Goal: Information Seeking & Learning: Learn about a topic

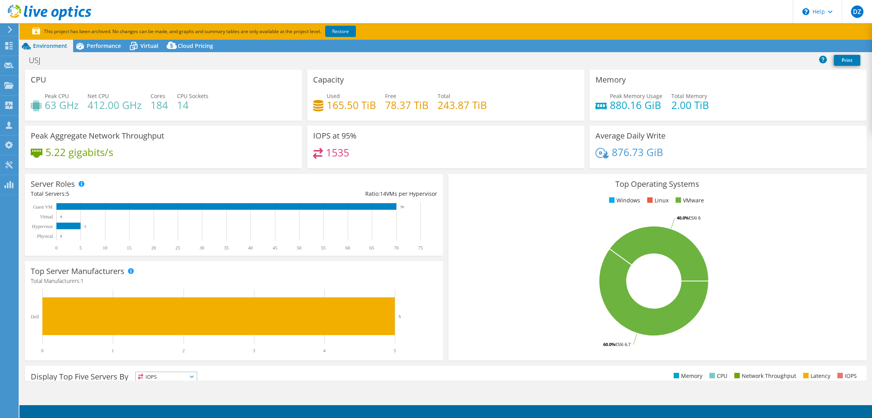
select select "USEast"
select select "USD"
click at [105, 49] on span "Performance" at bounding box center [104, 45] width 34 height 7
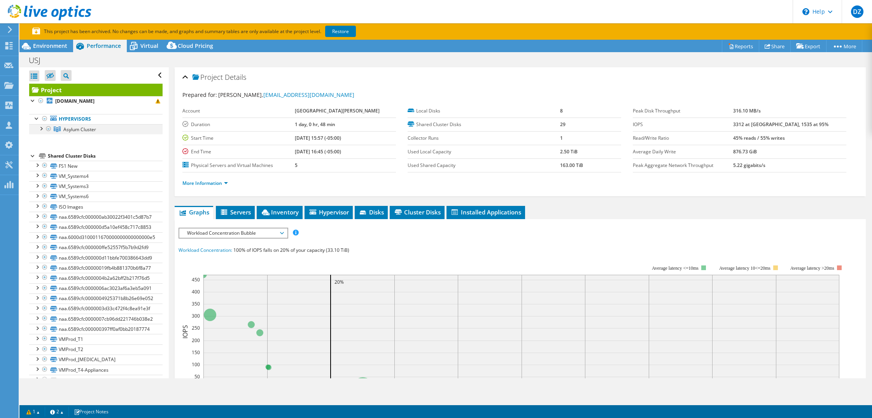
click at [39, 130] on div at bounding box center [41, 128] width 8 height 8
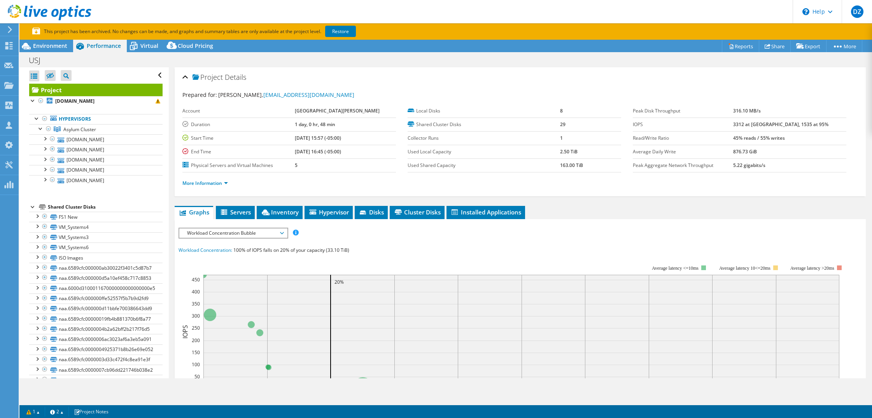
click at [25, 173] on div "Open All Close All Hide Excluded Nodes Project Tree Filter" at bounding box center [93, 302] width 149 height 470
click at [139, 47] on icon at bounding box center [134, 46] width 14 height 14
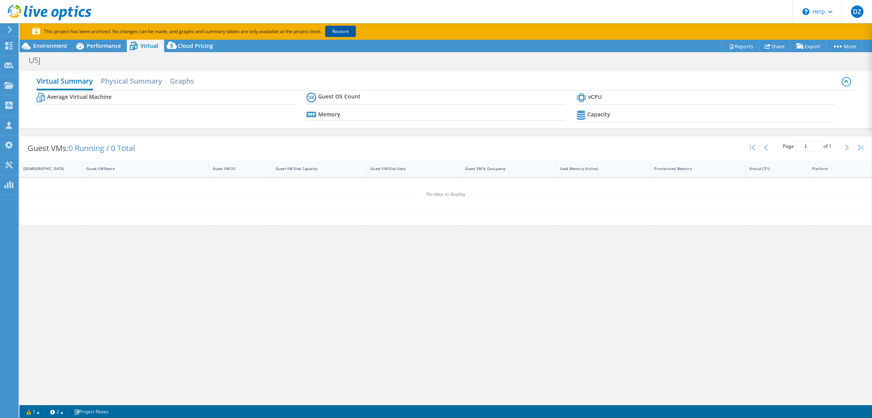
click at [342, 32] on link "Restore" at bounding box center [340, 31] width 31 height 11
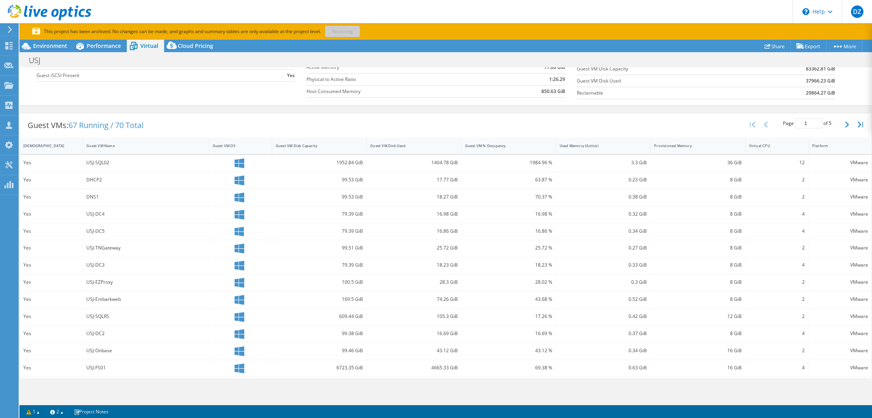
scroll to position [117, 0]
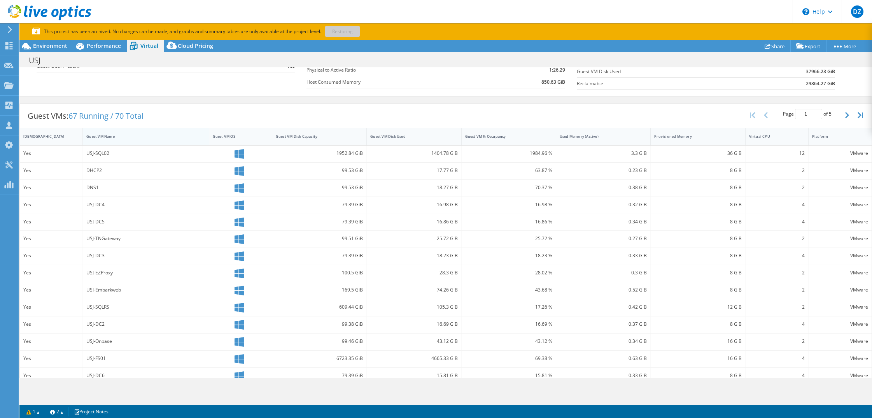
click at [109, 131] on div "Guest VM Name" at bounding box center [141, 136] width 116 height 12
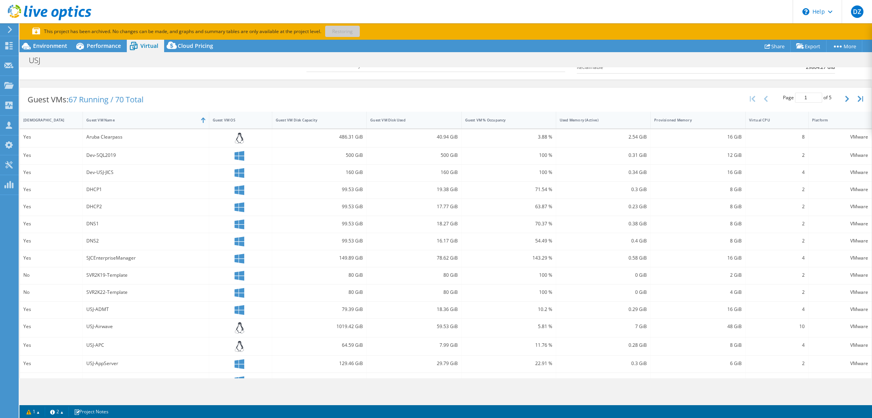
scroll to position [149, 0]
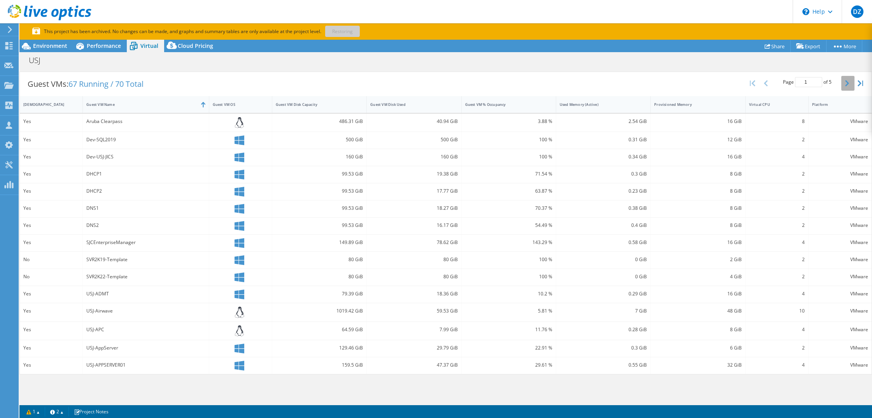
click at [845, 84] on icon "button" at bounding box center [847, 83] width 4 height 6
click at [845, 84] on icon "button" at bounding box center [847, 86] width 4 height 6
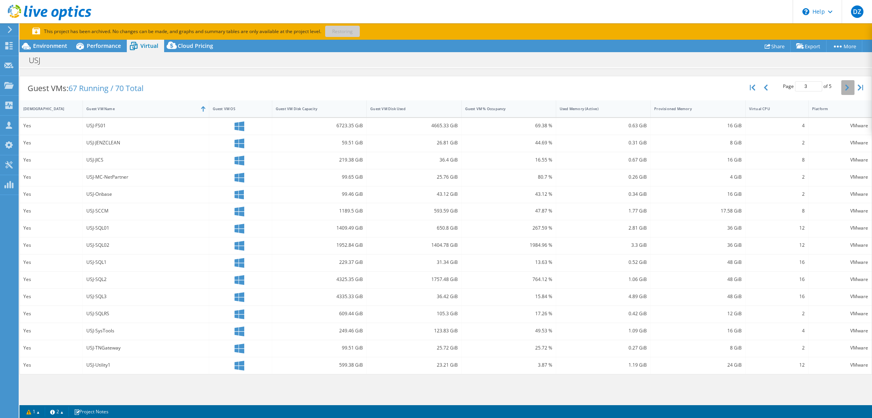
scroll to position [144, 0]
click at [845, 84] on icon "button" at bounding box center [847, 87] width 4 height 6
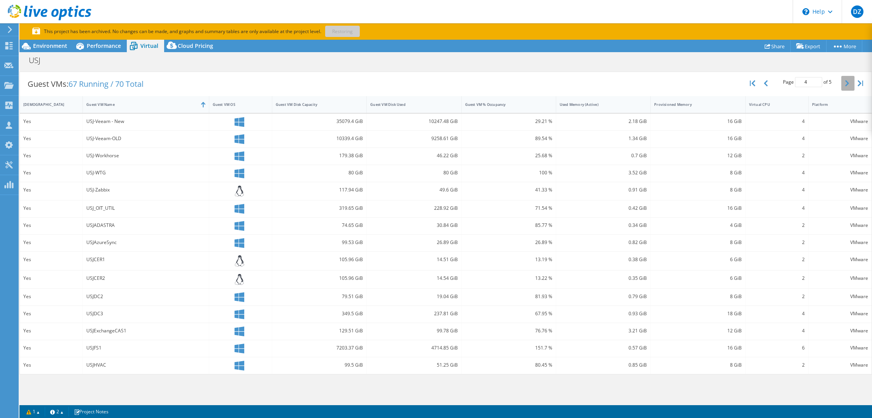
click at [845, 84] on icon "button" at bounding box center [847, 83] width 4 height 6
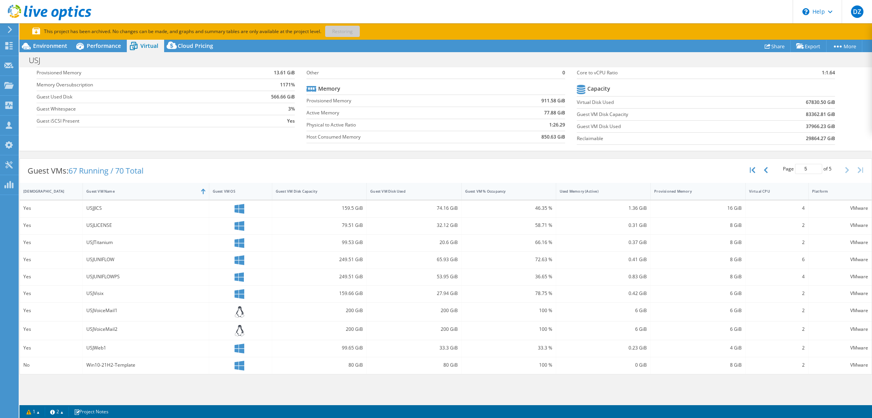
scroll to position [62, 0]
click at [765, 170] on button "button" at bounding box center [766, 170] width 13 height 15
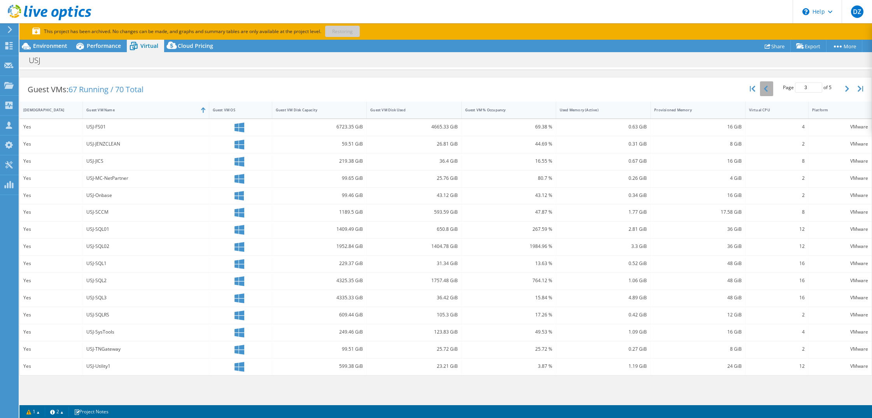
scroll to position [144, 0]
click at [760, 81] on button "button" at bounding box center [766, 87] width 13 height 15
type input "1"
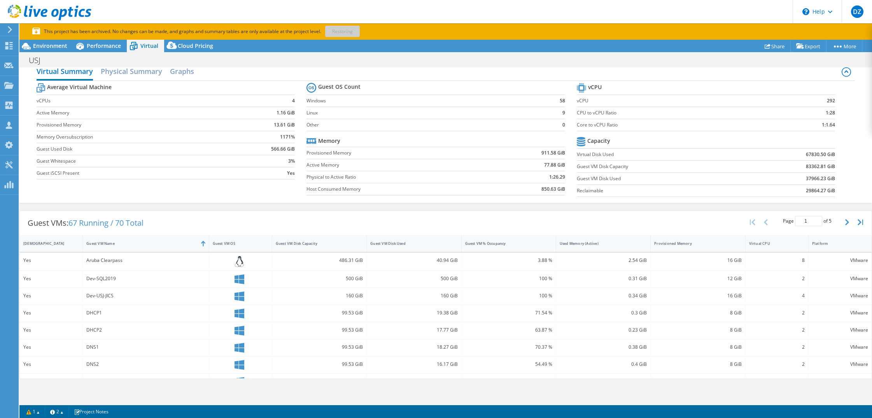
scroll to position [0, 0]
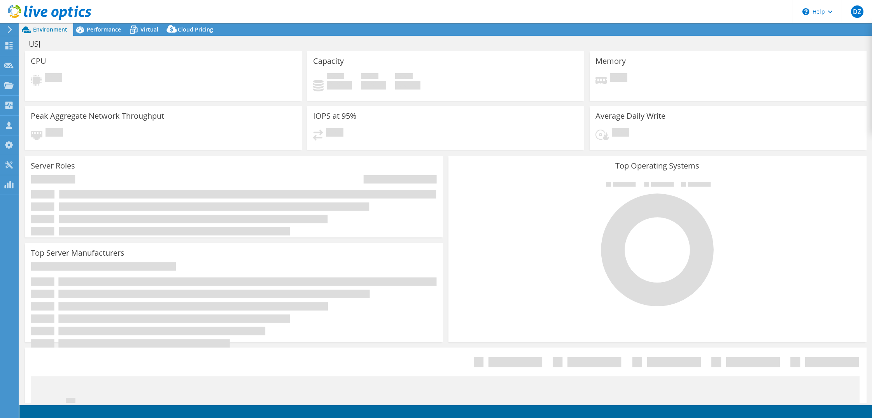
select select "USD"
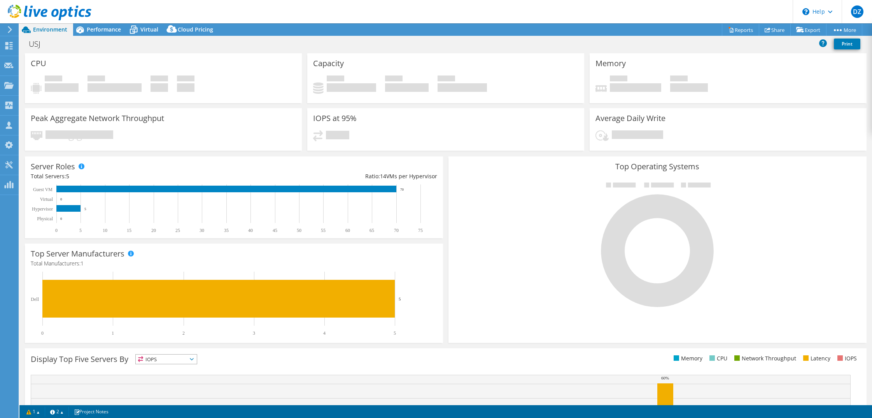
click at [808, 194] on div at bounding box center [657, 244] width 407 height 131
